Goal: Task Accomplishment & Management: Use online tool/utility

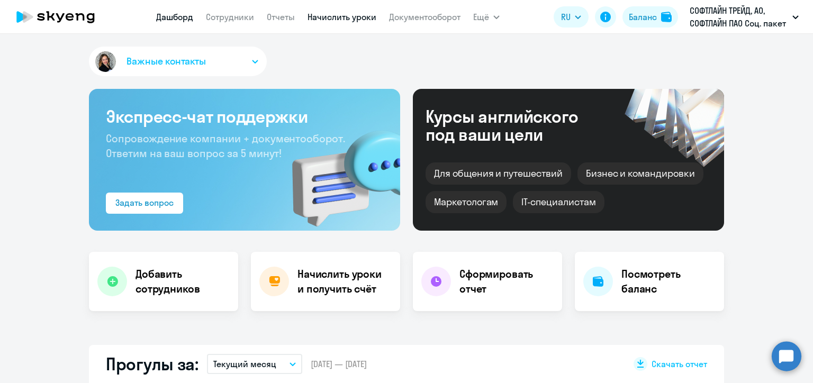
click at [341, 17] on link "Начислить уроки" at bounding box center [341, 17] width 69 height 11
select select "30"
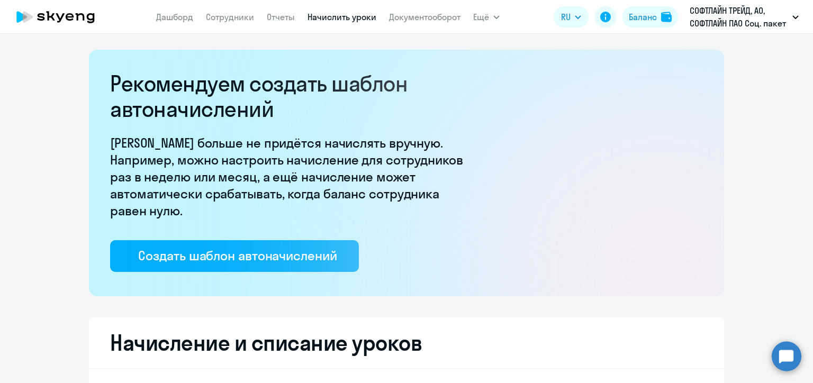
select select "10"
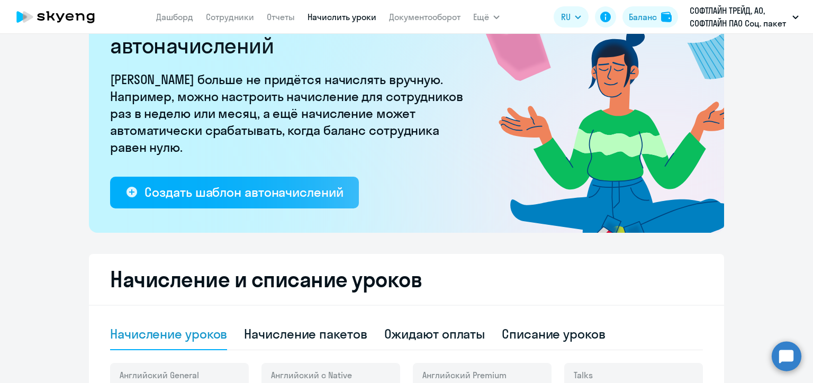
scroll to position [85, 0]
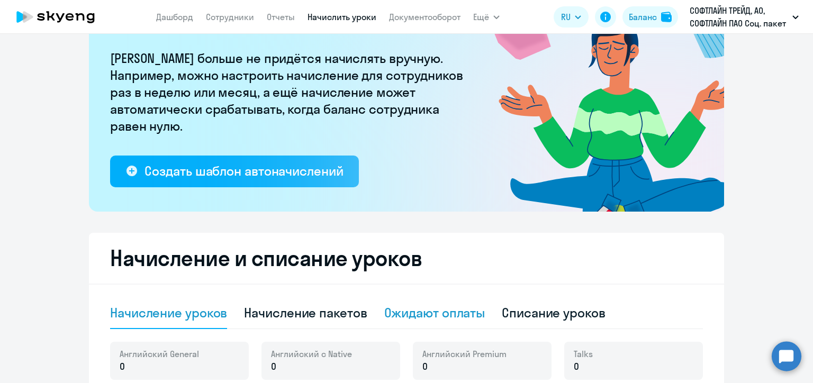
click at [428, 308] on div "Ожидают оплаты" at bounding box center [434, 312] width 101 height 17
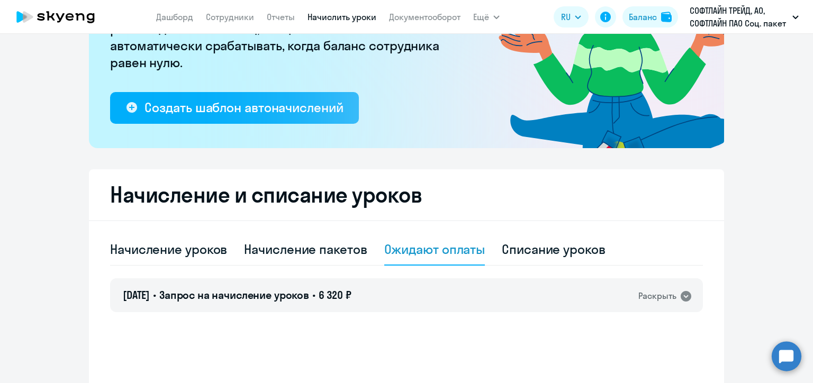
scroll to position [169, 0]
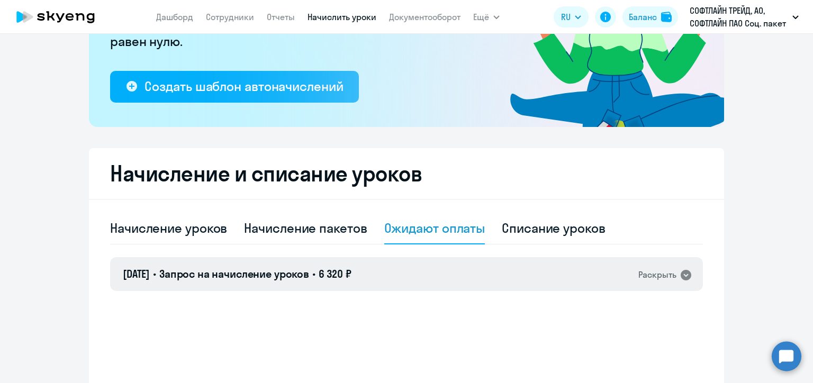
click at [441, 286] on div "[DATE] • Запрос на начисление уроков • 6 320 ₽ Раскрыть" at bounding box center [406, 274] width 593 height 34
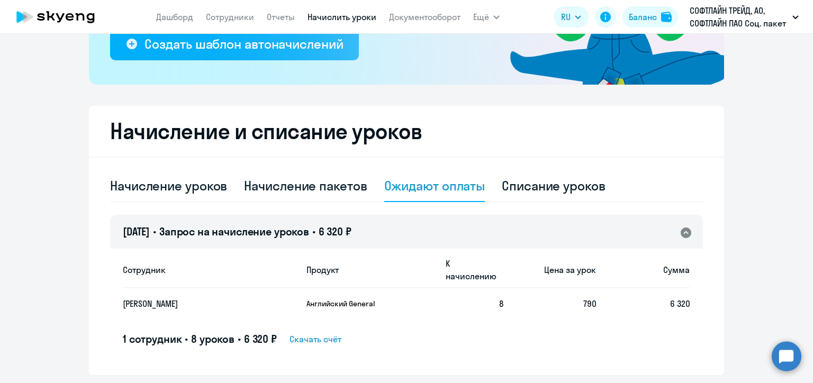
scroll to position [233, 0]
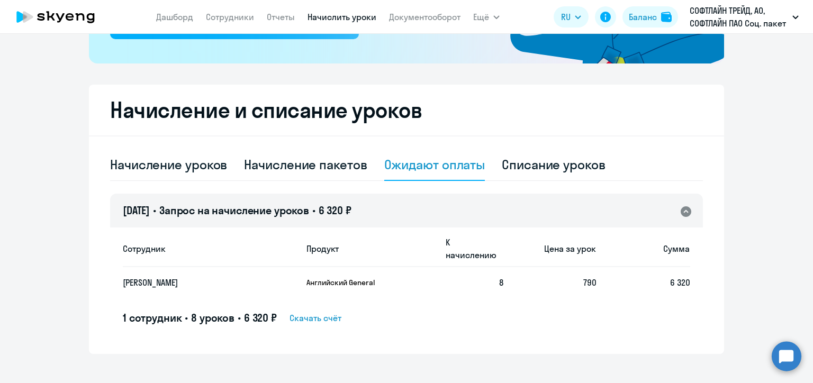
click at [320, 312] on span "Скачать счёт" at bounding box center [315, 318] width 52 height 13
